Goal: Task Accomplishment & Management: Use online tool/utility

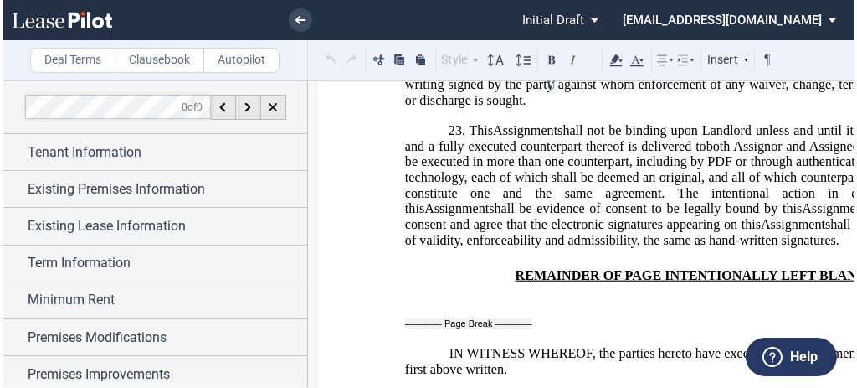
scroll to position [2758, 0]
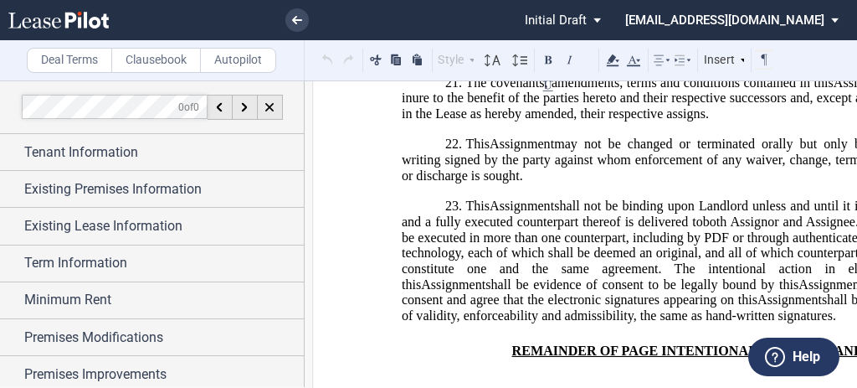
drag, startPoint x: 628, startPoint y: 231, endPoint x: 628, endPoint y: 254, distance: 22.6
drag, startPoint x: 628, startPoint y: 254, endPoint x: 548, endPoint y: 212, distance: 89.9
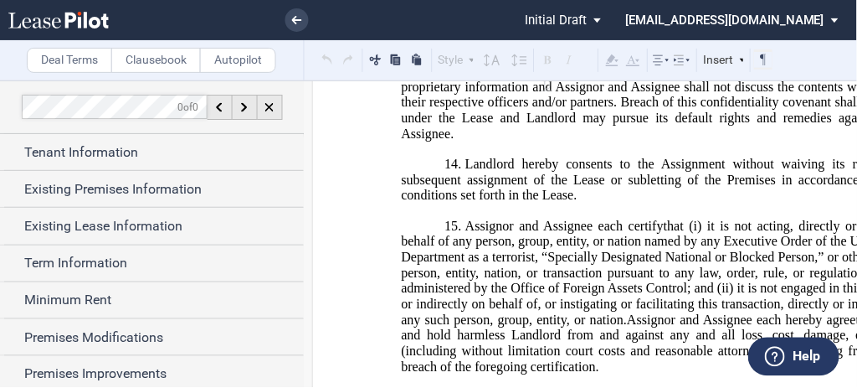
scroll to position [1792, 0]
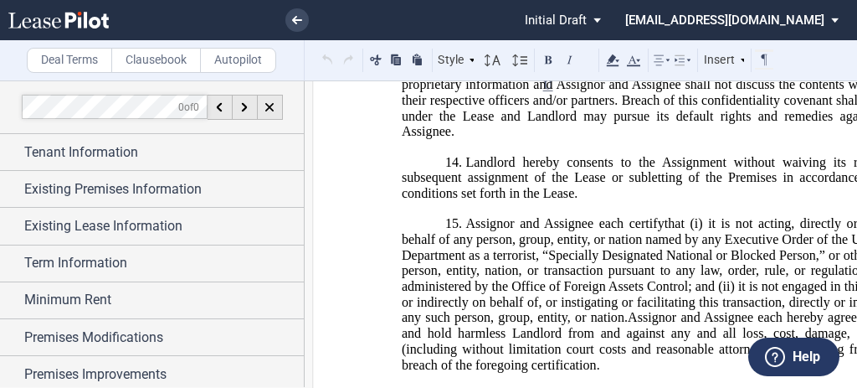
drag, startPoint x: 480, startPoint y: 166, endPoint x: 450, endPoint y: 173, distance: 31.1
click at [450, 138] on span "The terms and conditions contained in this Assignment shall be considered confi…" at bounding box center [690, 99] width 576 height 77
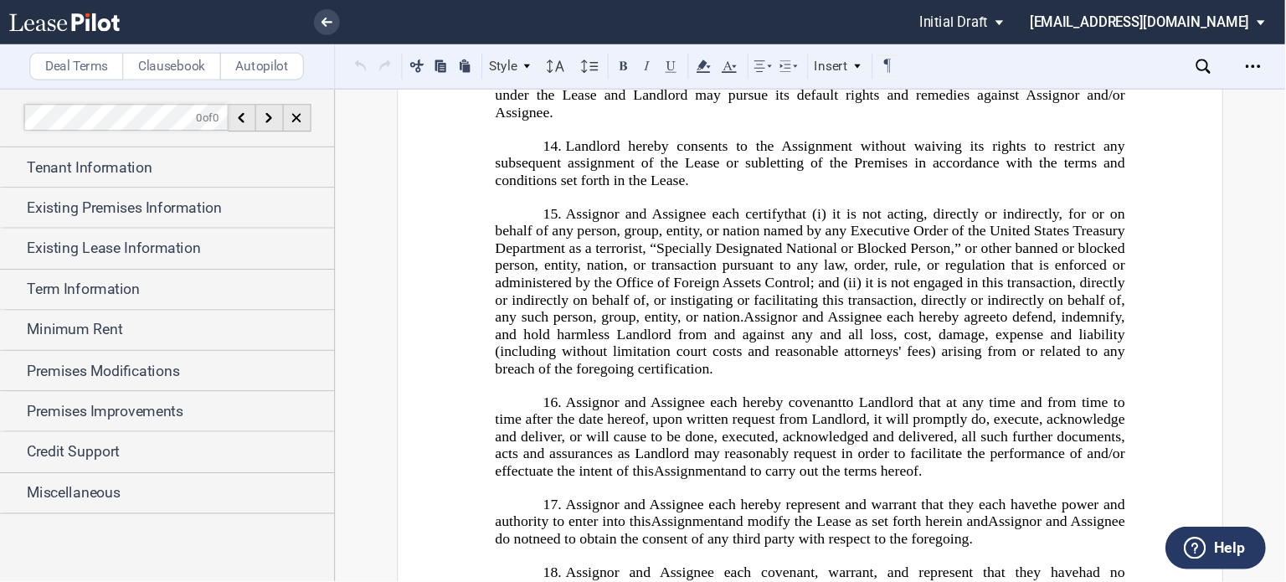
scroll to position [1828, 0]
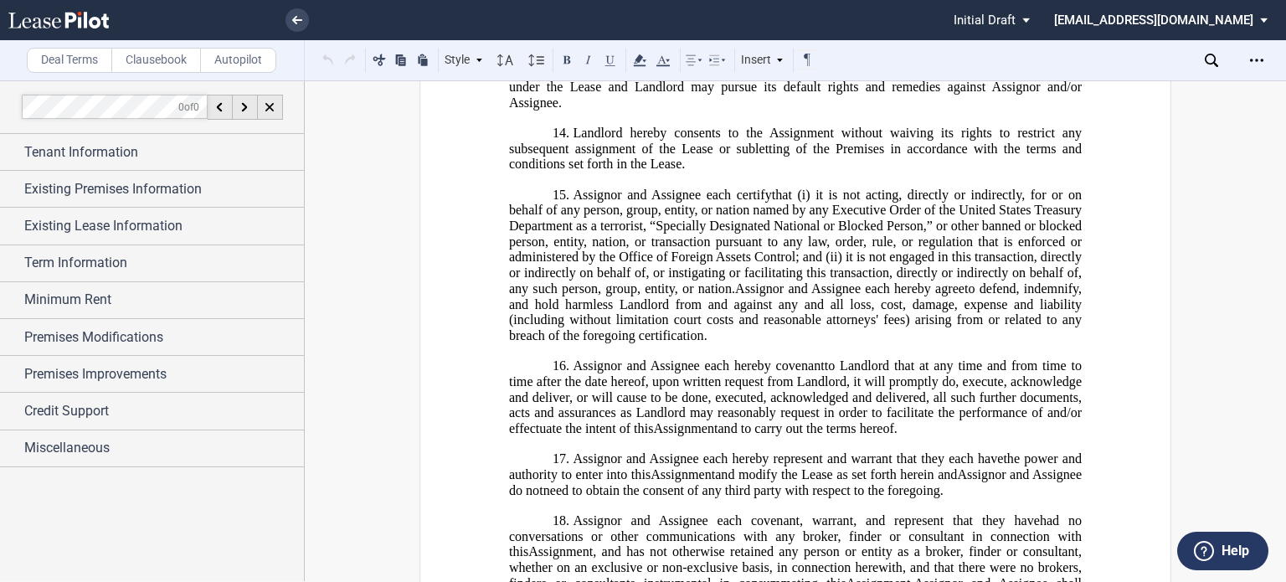
drag, startPoint x: 808, startPoint y: 0, endPoint x: 802, endPoint y: 368, distance: 367.6
click at [802, 343] on span "to defend, indemnify, and hold harmless Landlord from and against any and all l…" at bounding box center [797, 312] width 576 height 62
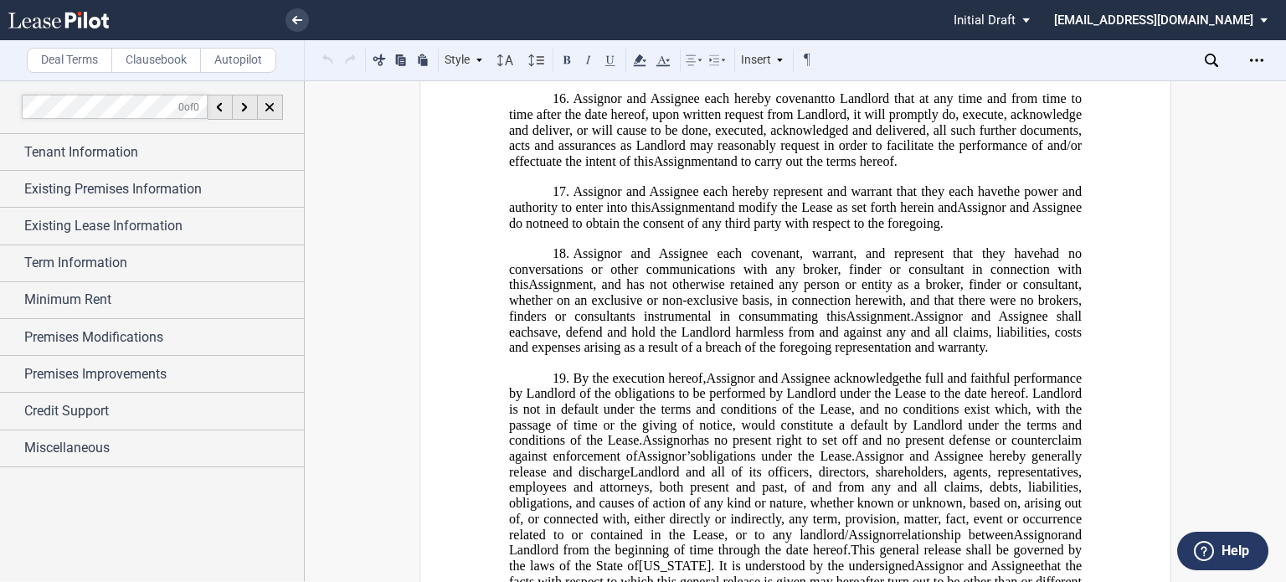
scroll to position [2096, 0]
click at [291, 26] on link at bounding box center [296, 19] width 23 height 23
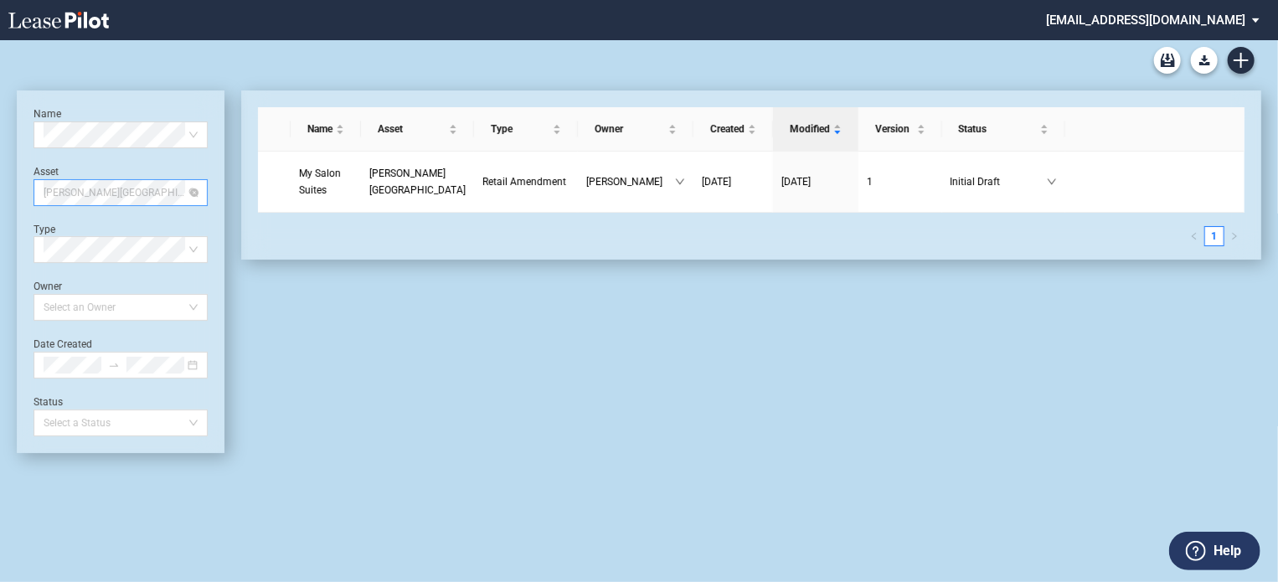
scroll to position [1045, 0]
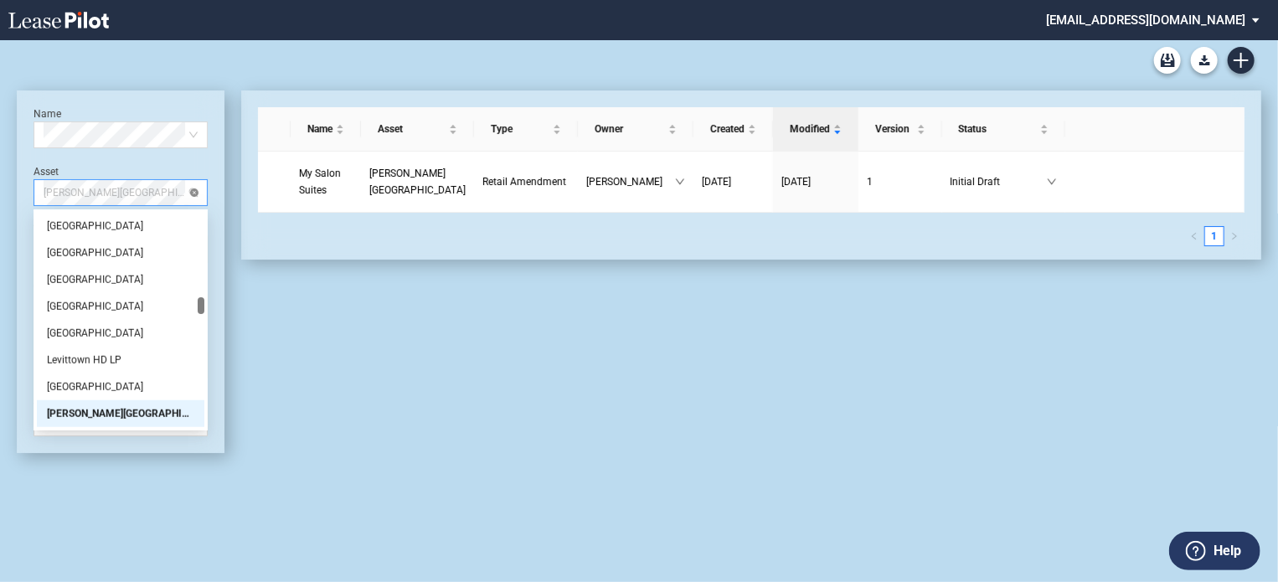
drag, startPoint x: 201, startPoint y: 198, endPoint x: 194, endPoint y: 191, distance: 9.5
click at [194, 191] on div "Lewis Center" at bounding box center [120, 192] width 174 height 27
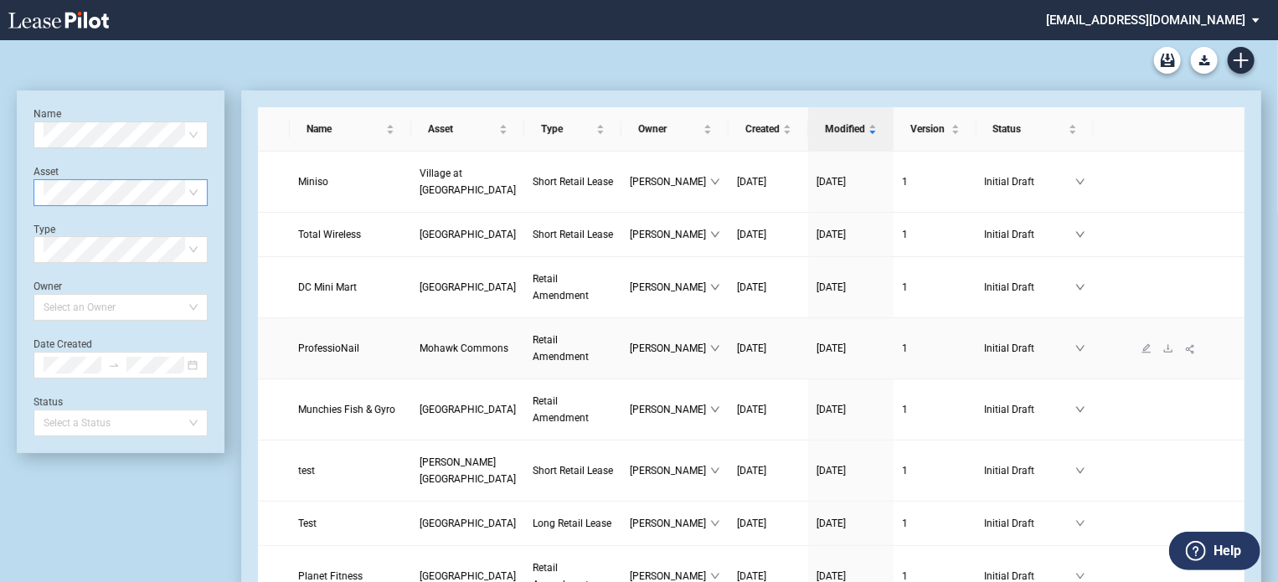
click at [532, 363] on span "Retail Amendment" at bounding box center [560, 348] width 56 height 28
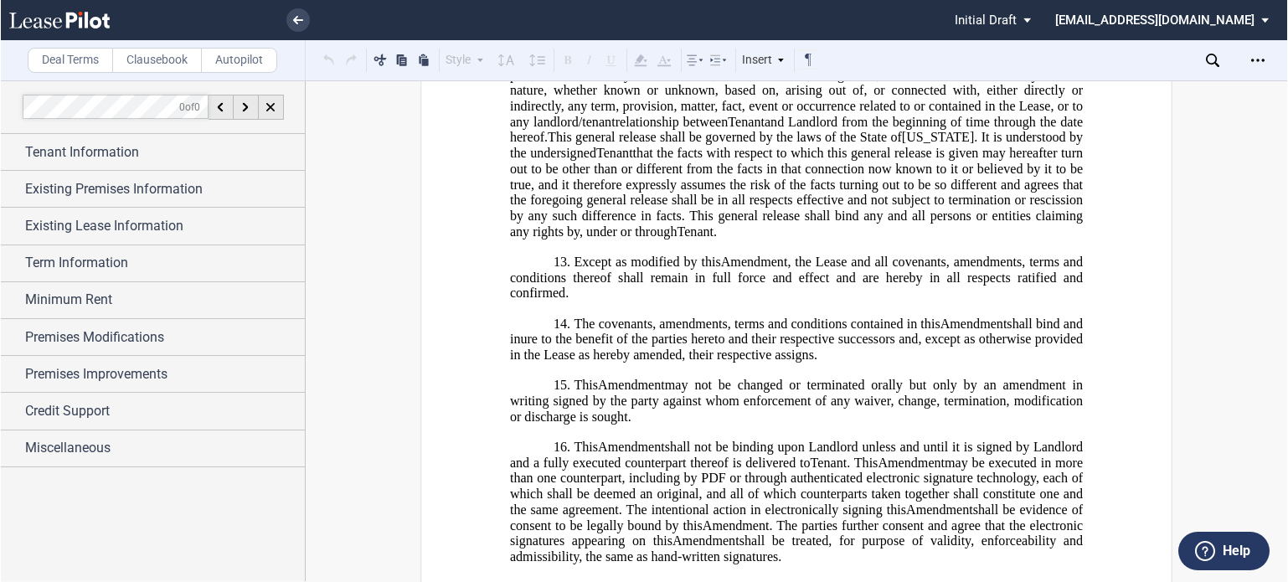
scroll to position [1985, 0]
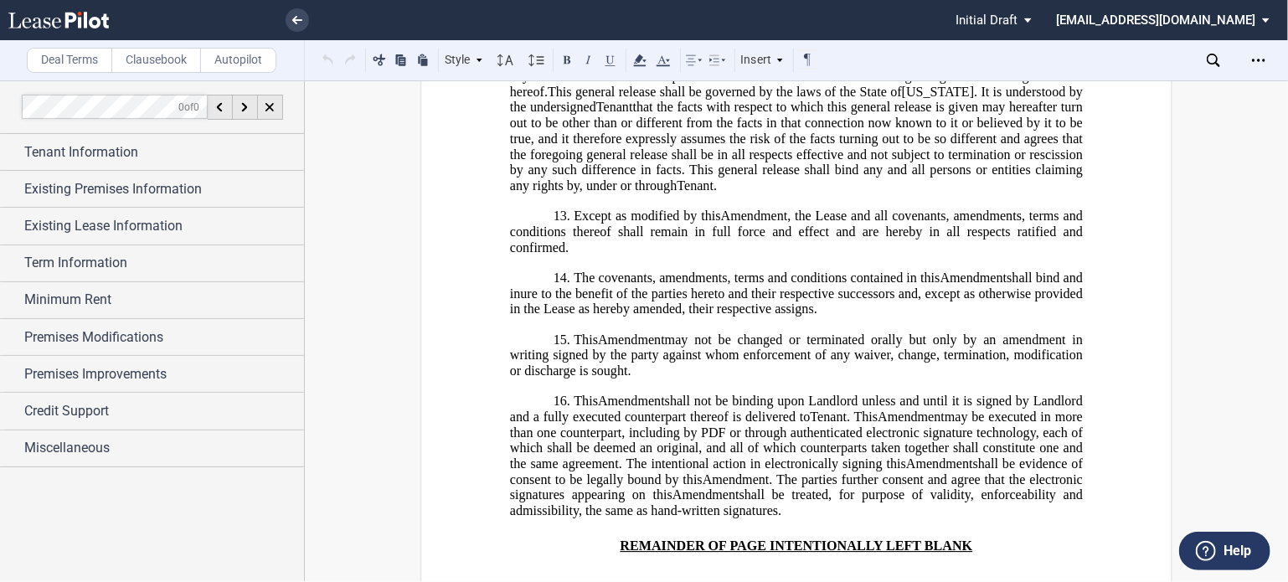
drag, startPoint x: 877, startPoint y: 314, endPoint x: 568, endPoint y: 284, distance: 310.4
click at [568, 284] on h1 "14. The covenants, amendments, terms and conditions contained in this Amendment…" at bounding box center [796, 293] width 573 height 47
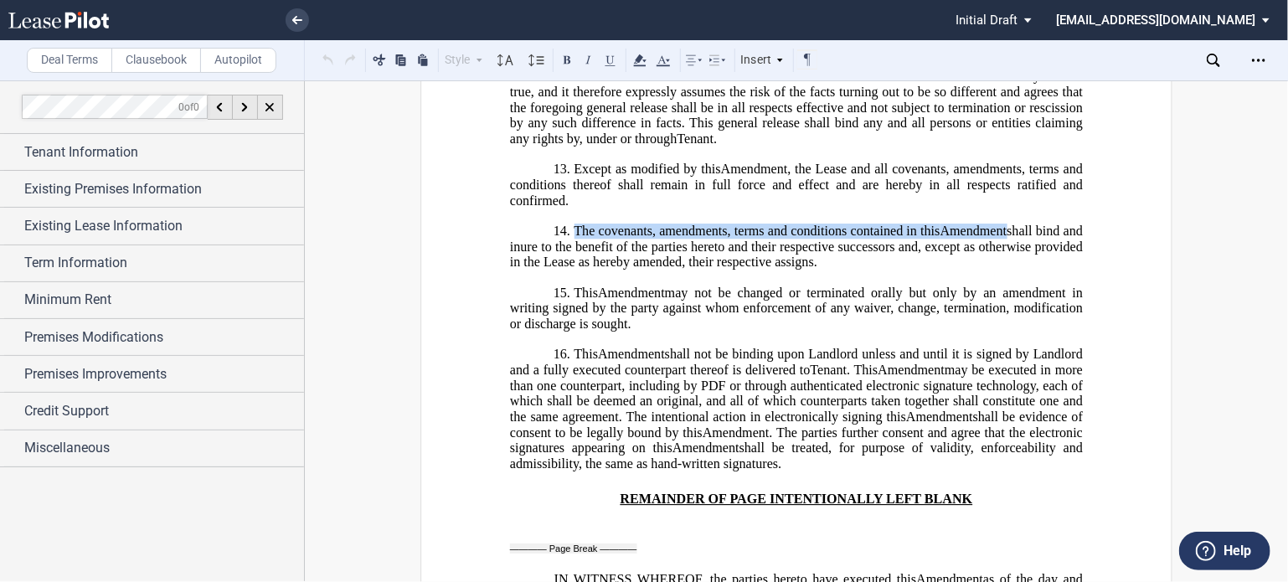
scroll to position [2042, 0]
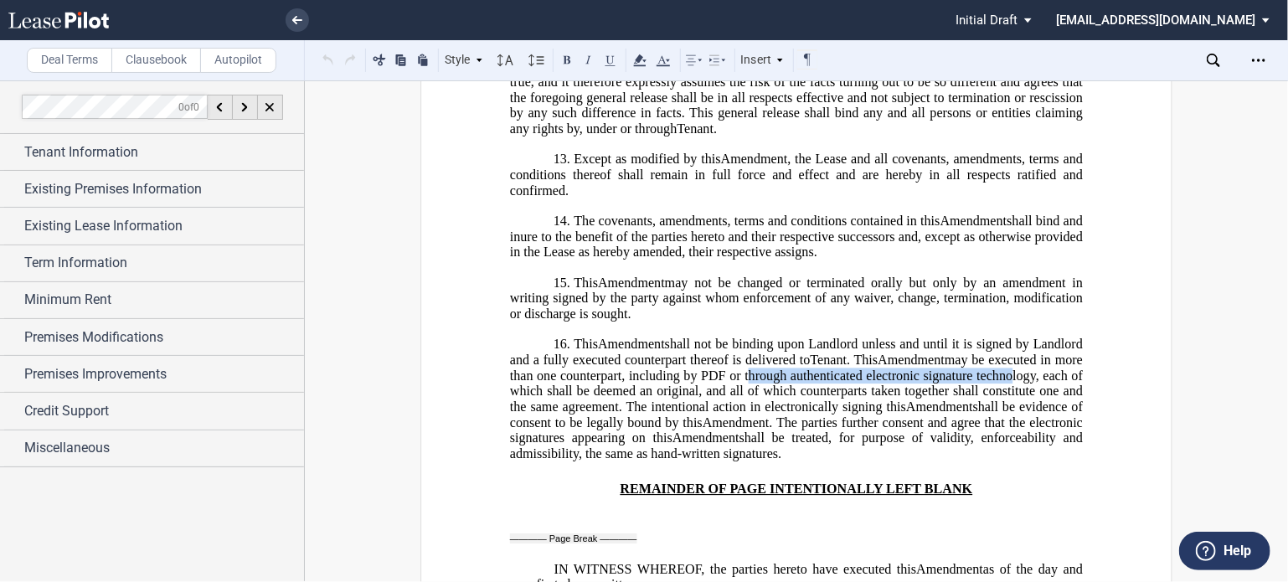
drag, startPoint x: 779, startPoint y: 382, endPoint x: 1046, endPoint y: 380, distance: 267.1
click at [1046, 380] on span "may be executed in more than one counterpart, including by PDF or through authe…" at bounding box center [798, 383] width 576 height 62
drag, startPoint x: 898, startPoint y: 459, endPoint x: 571, endPoint y: 337, distance: 349.1
